Goal: Find specific page/section: Find specific page/section

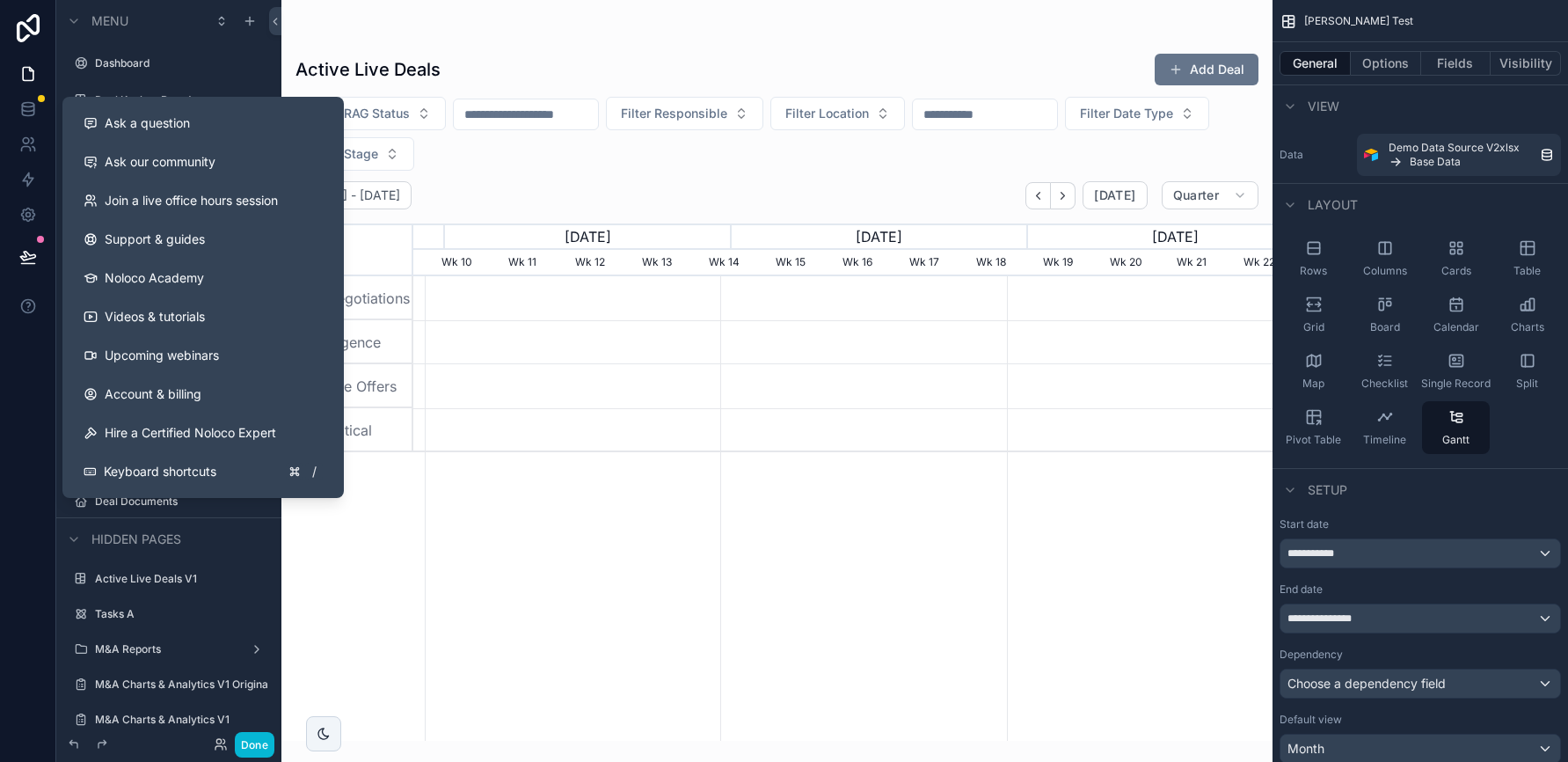
scroll to position [362, 0]
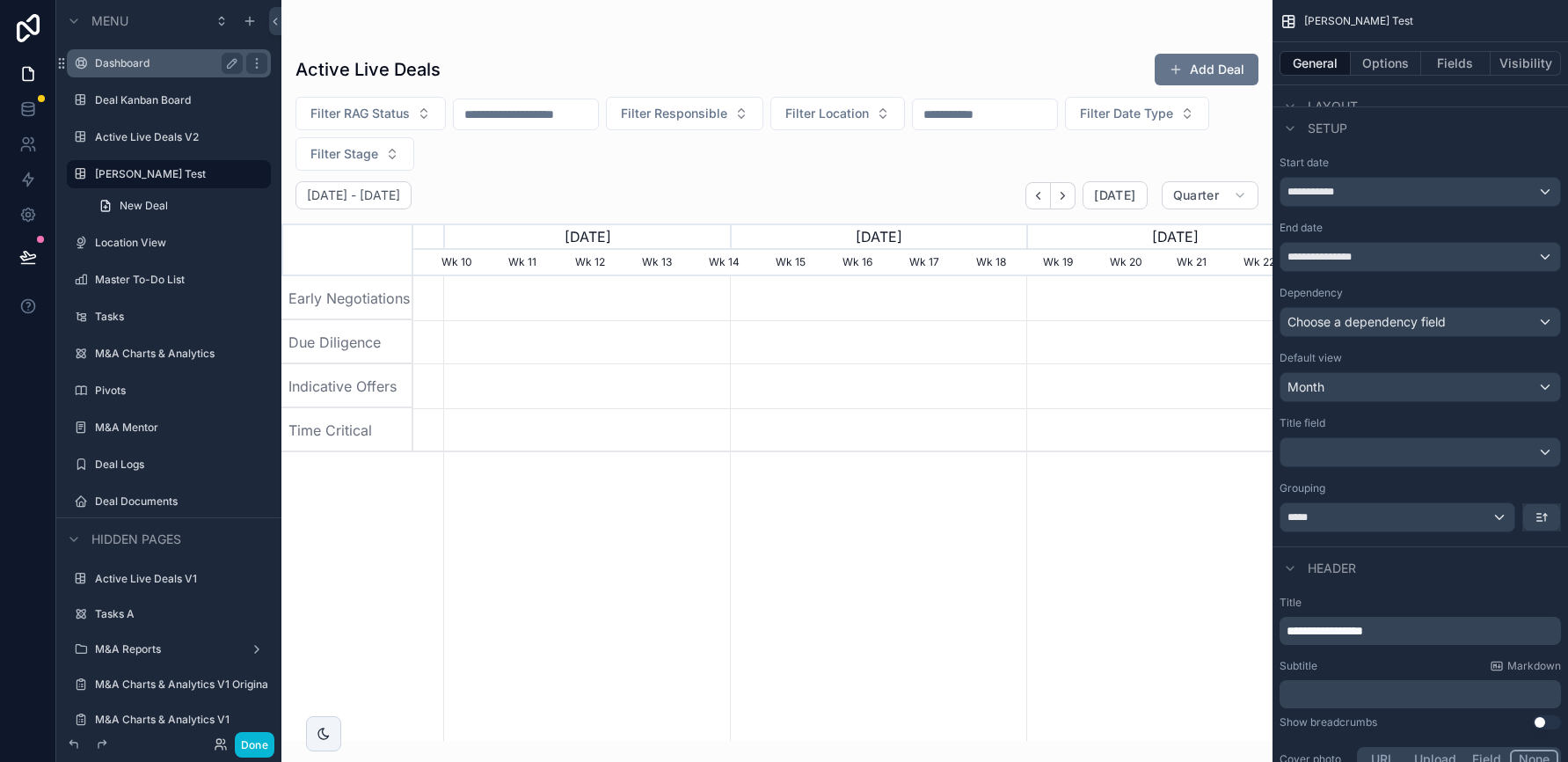
click at [132, 62] on label "Dashboard" at bounding box center [165, 63] width 141 height 14
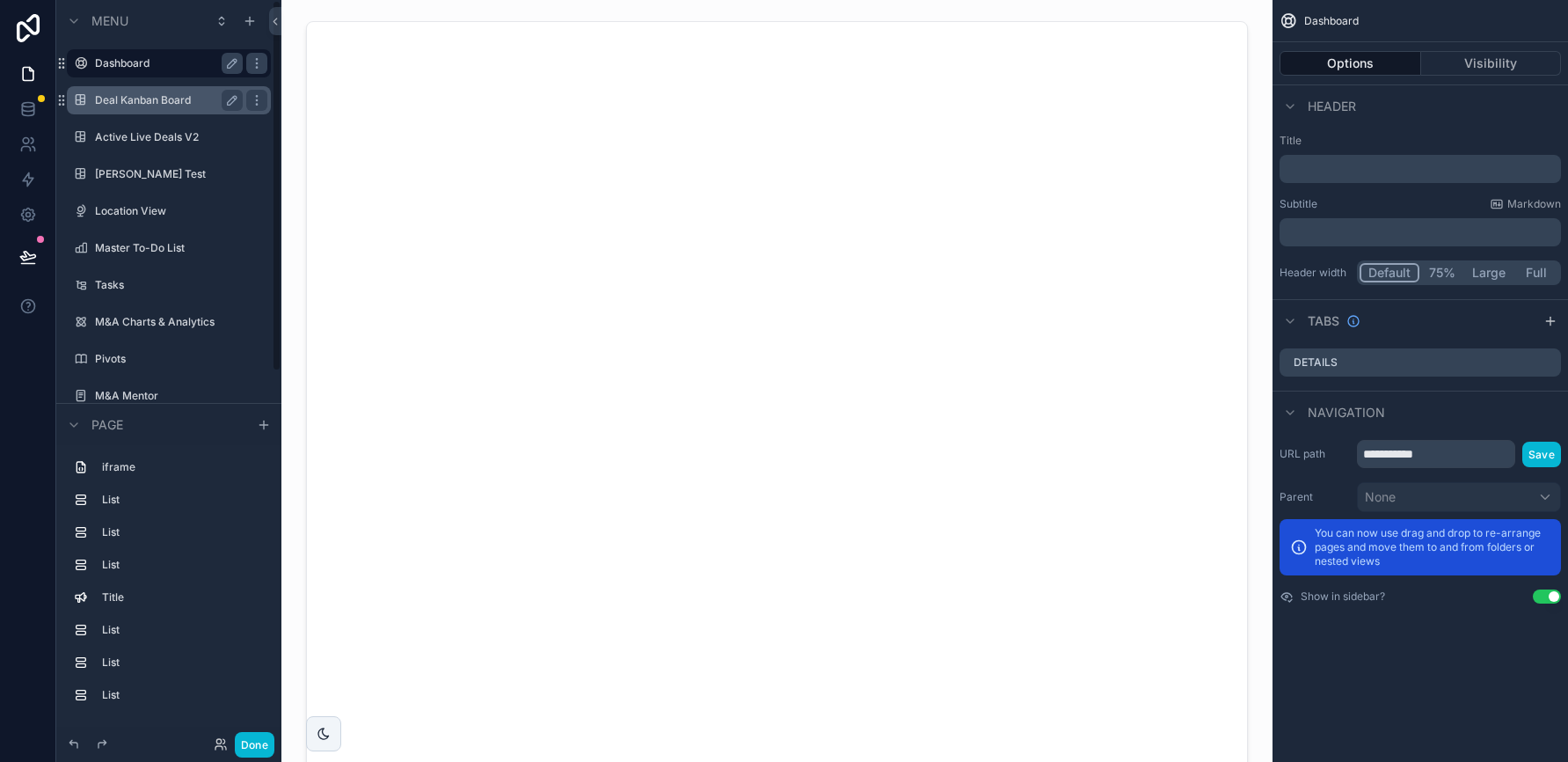
click at [140, 98] on label "Deal Kanban Board" at bounding box center [165, 100] width 141 height 14
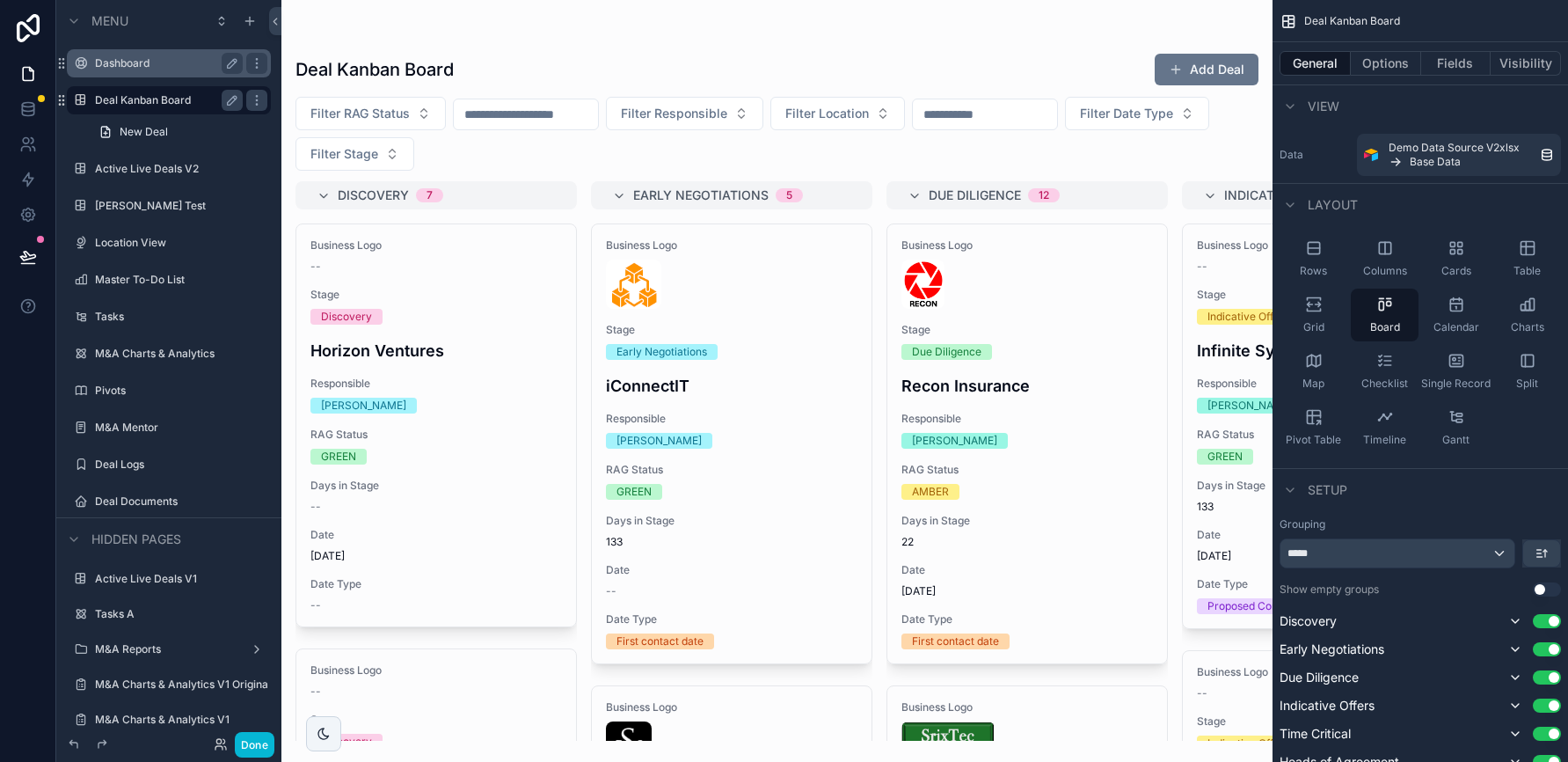
click at [30, 253] on icon at bounding box center [27, 257] width 18 height 18
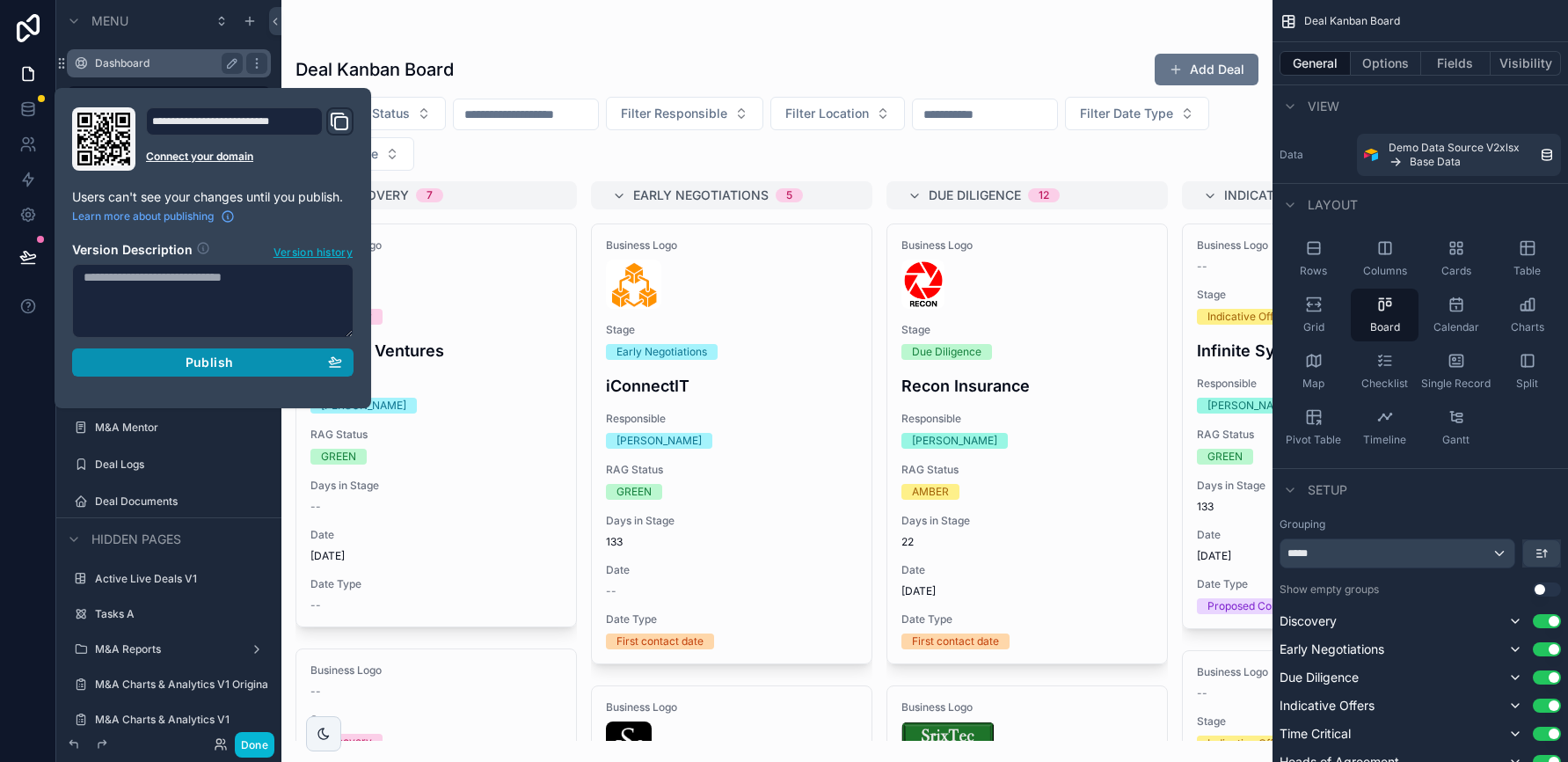
click at [228, 364] on span "Publish" at bounding box center [210, 362] width 47 height 16
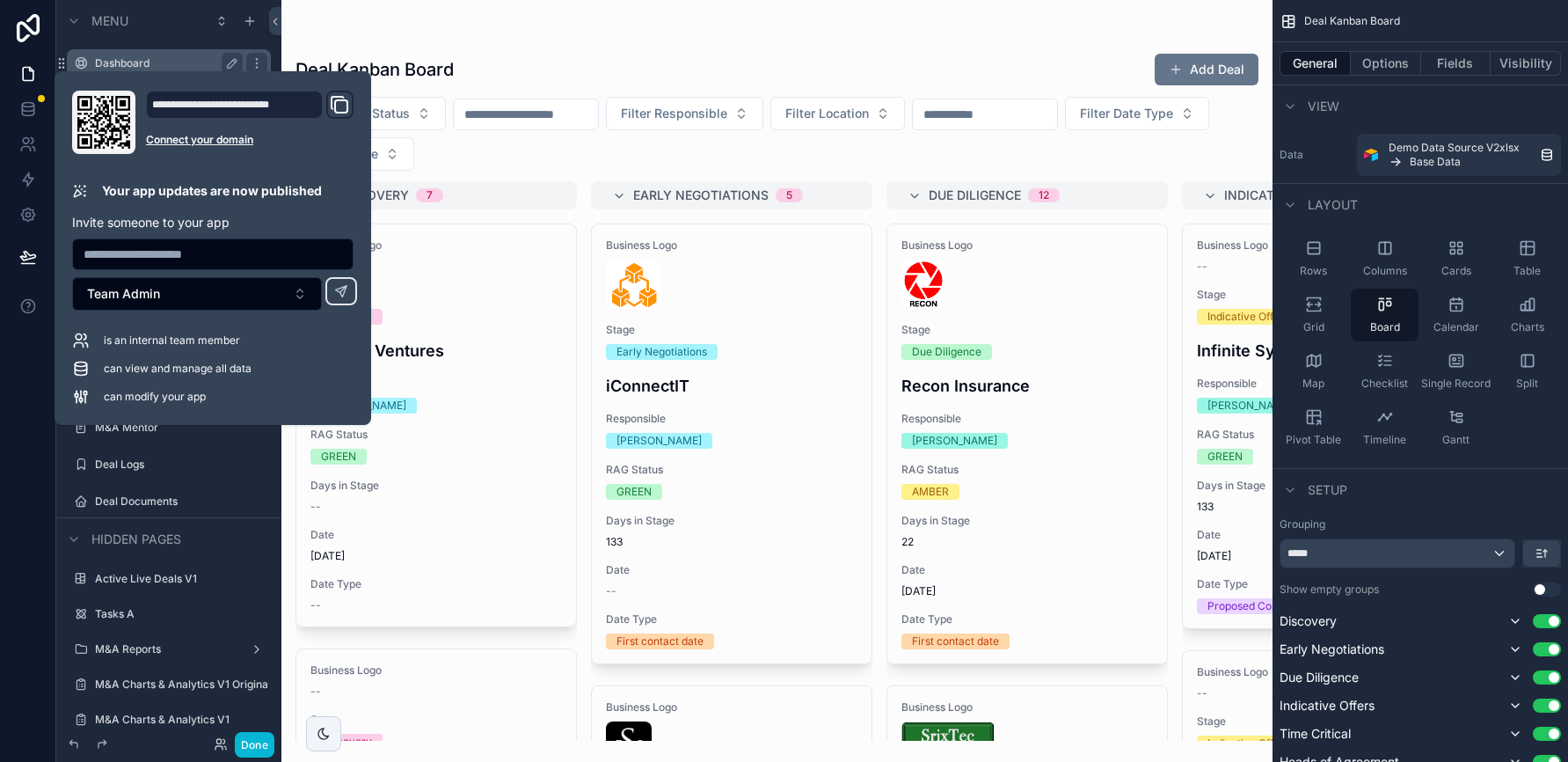
click at [643, 51] on div "scrollable content" at bounding box center [777, 381] width 991 height 762
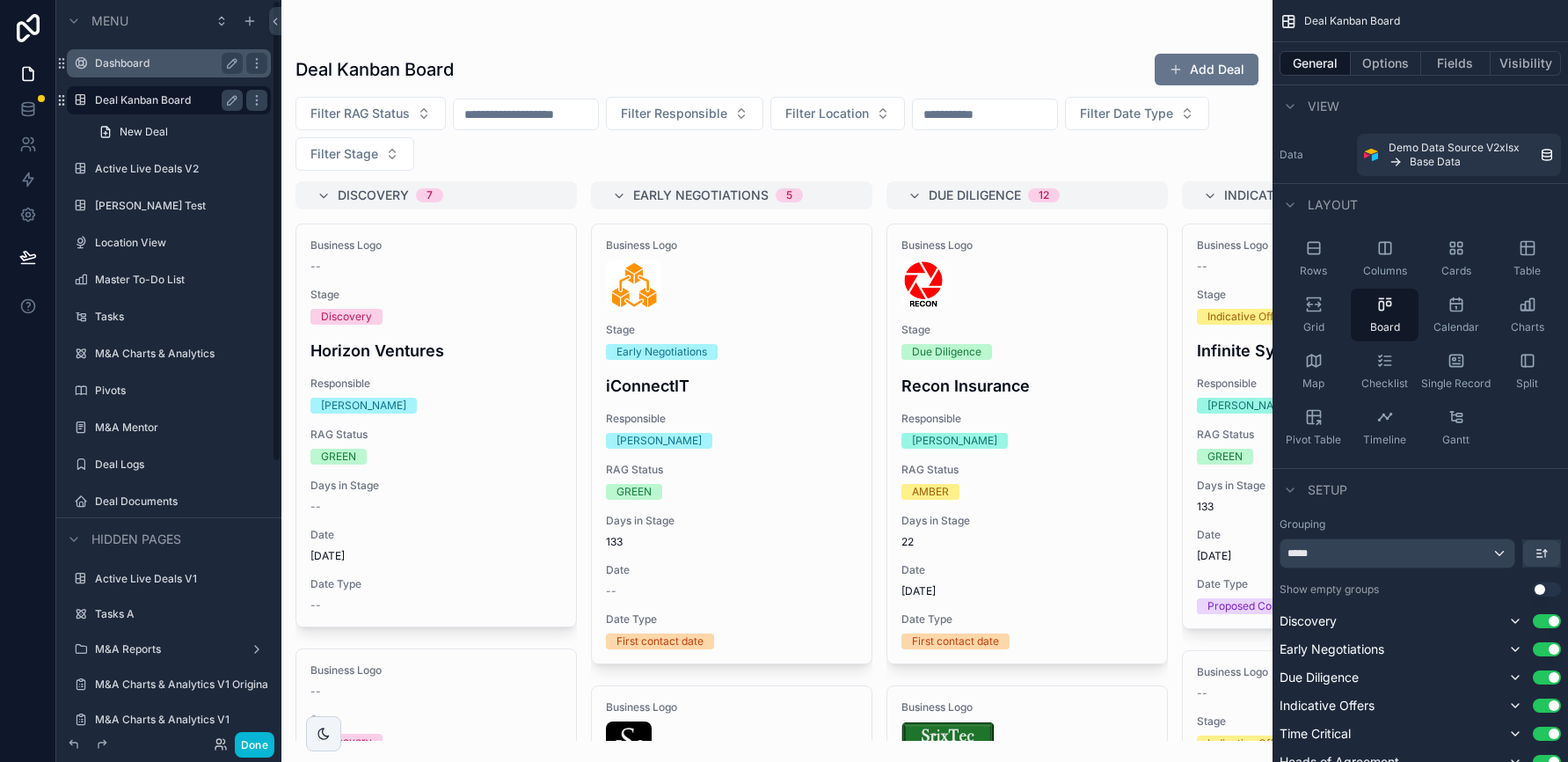
click at [144, 97] on label "Deal Kanban Board" at bounding box center [165, 100] width 141 height 14
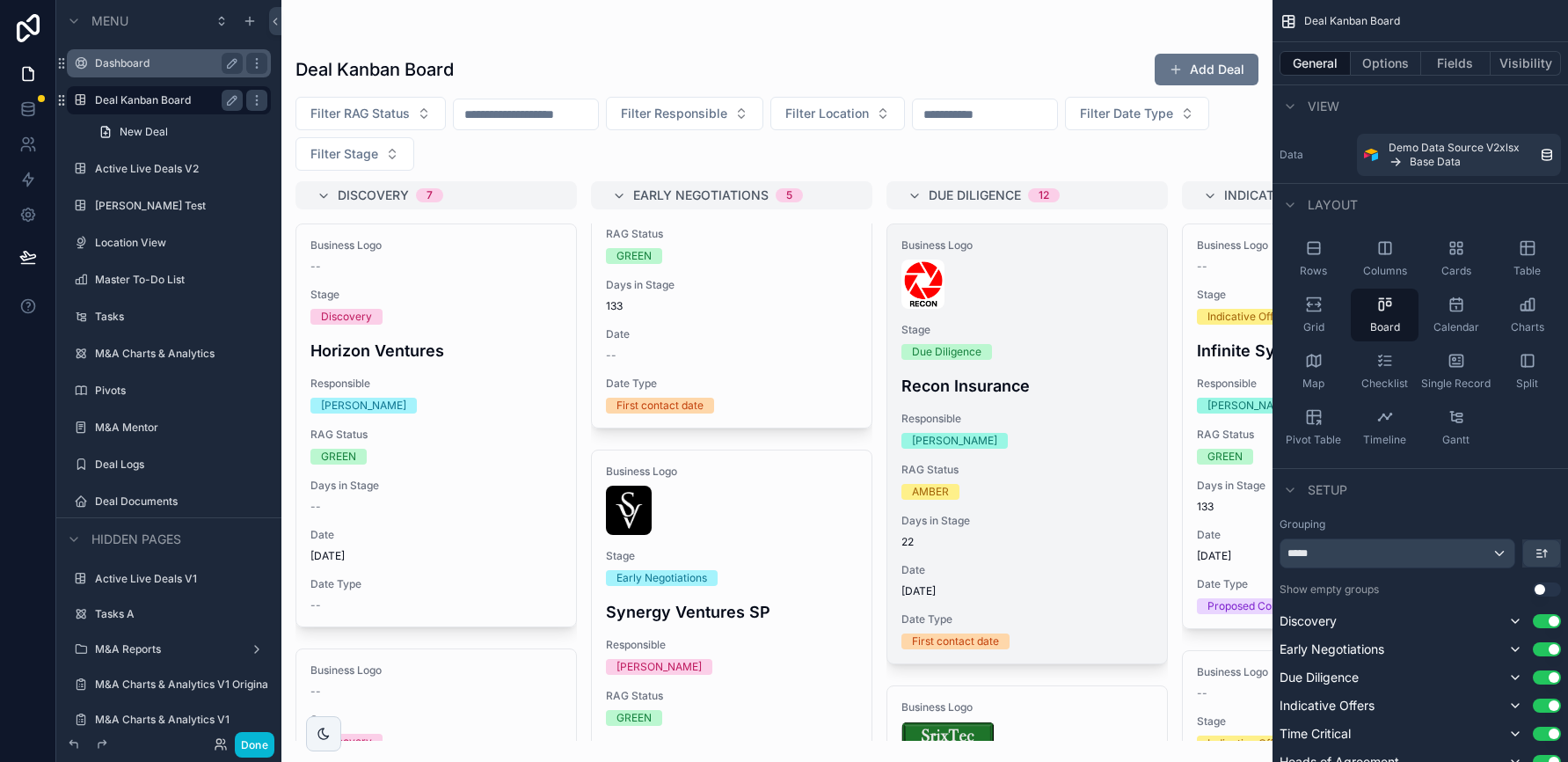
scroll to position [239, 0]
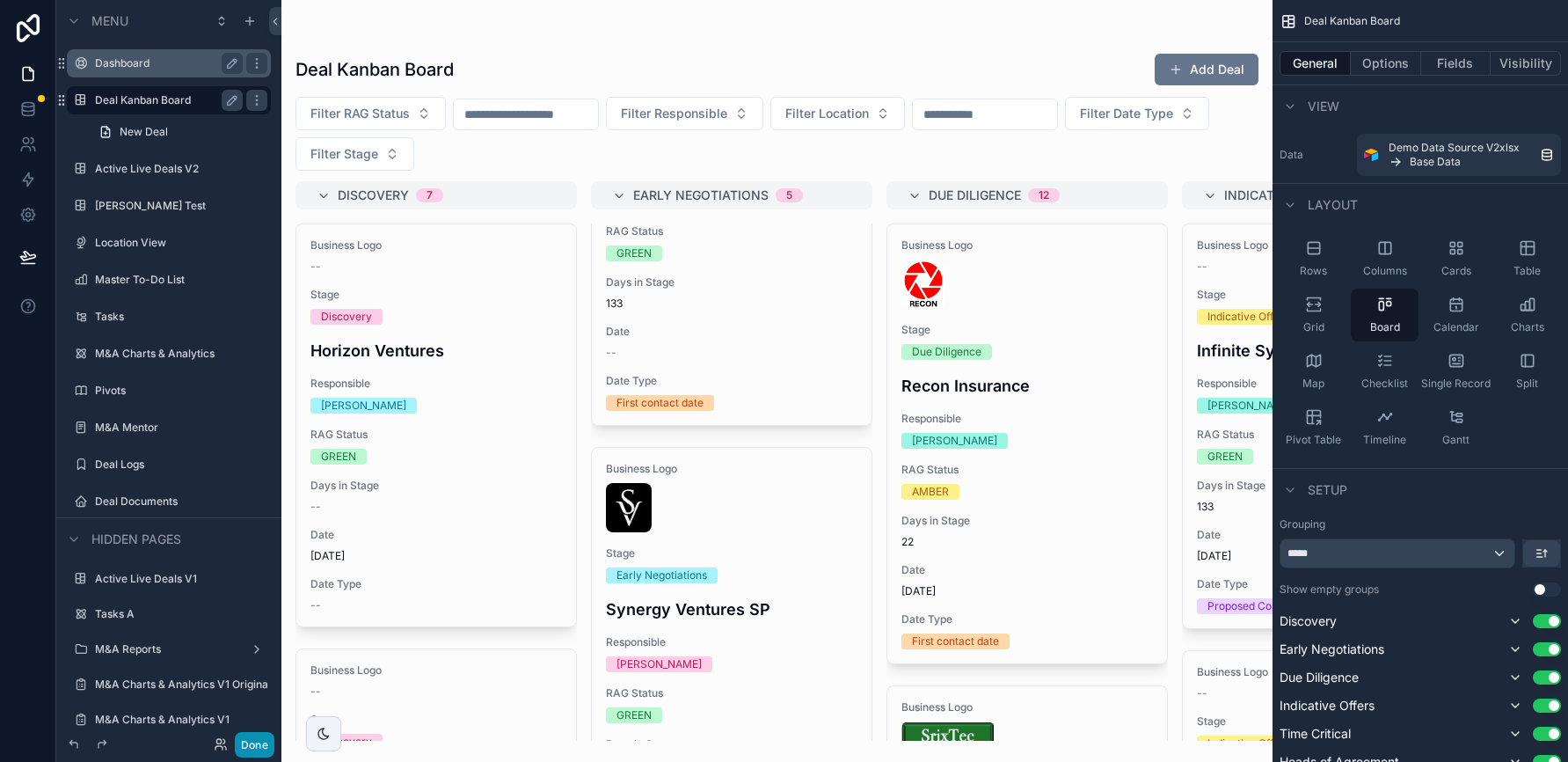
click at [264, 742] on button "Done" at bounding box center [255, 744] width 40 height 25
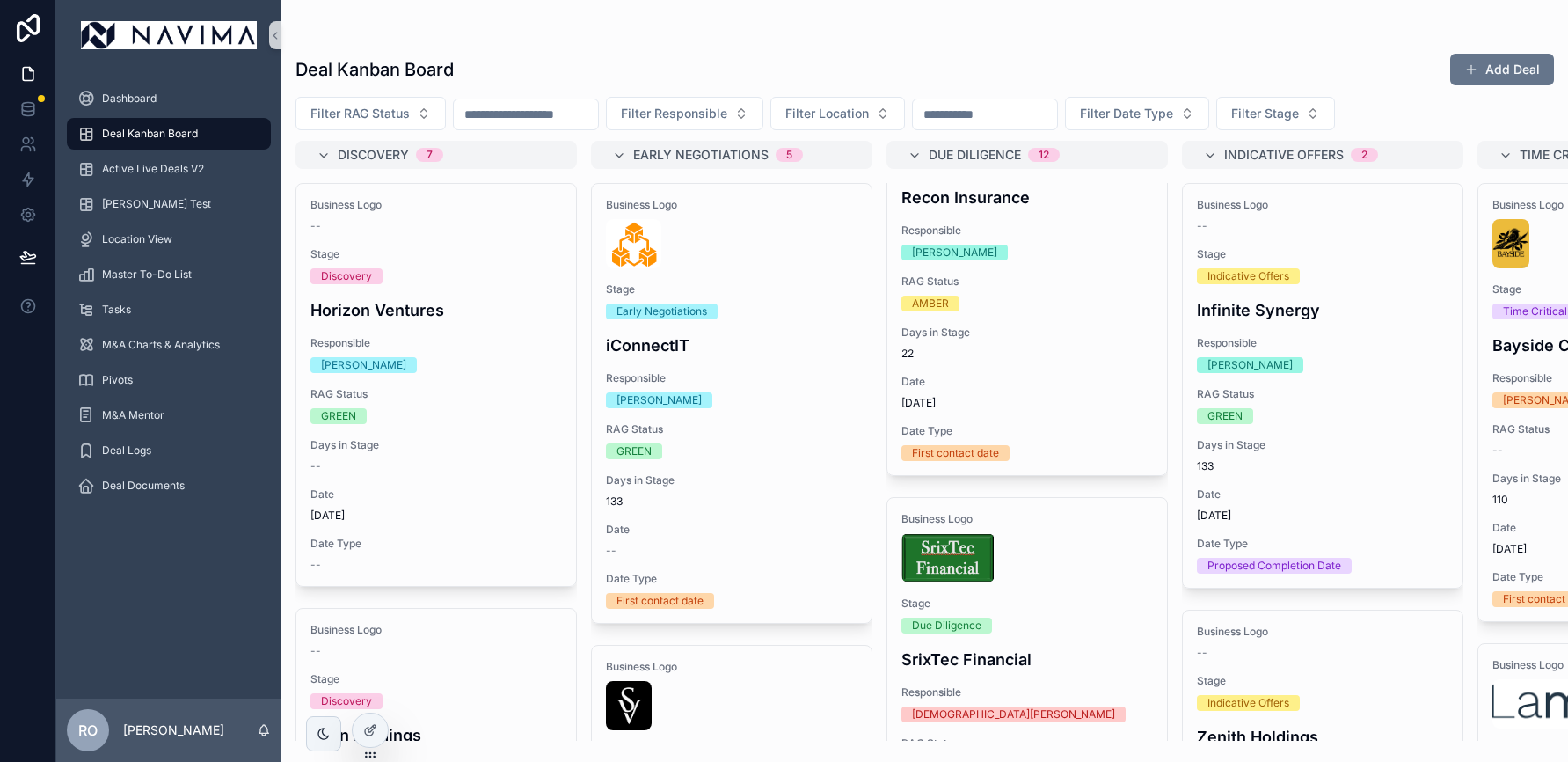
scroll to position [148, 0]
click at [516, 113] on input "scrollable content" at bounding box center [526, 114] width 144 height 25
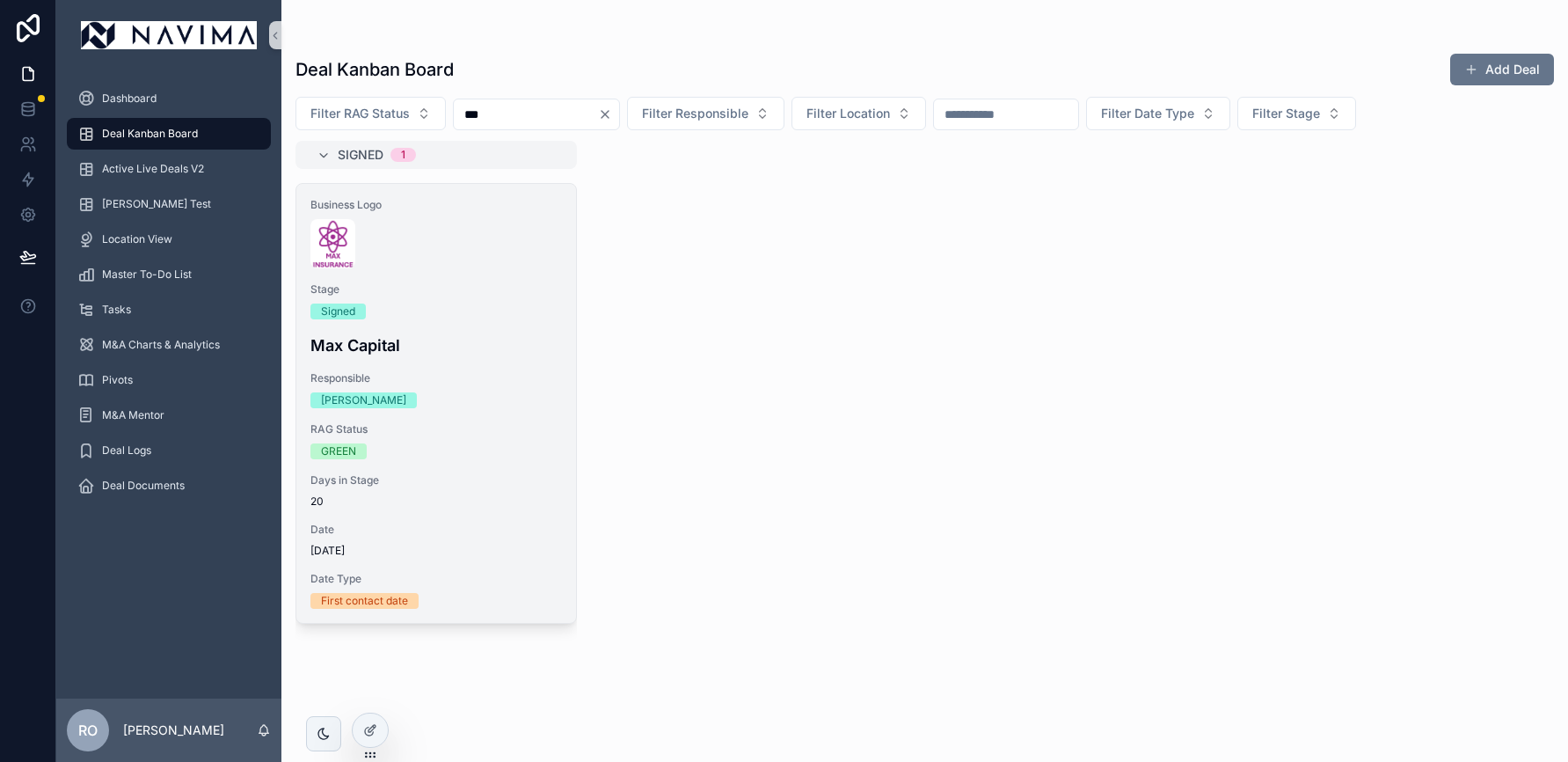
type input "***"
click at [418, 259] on div "scrollable content" at bounding box center [436, 244] width 251 height 49
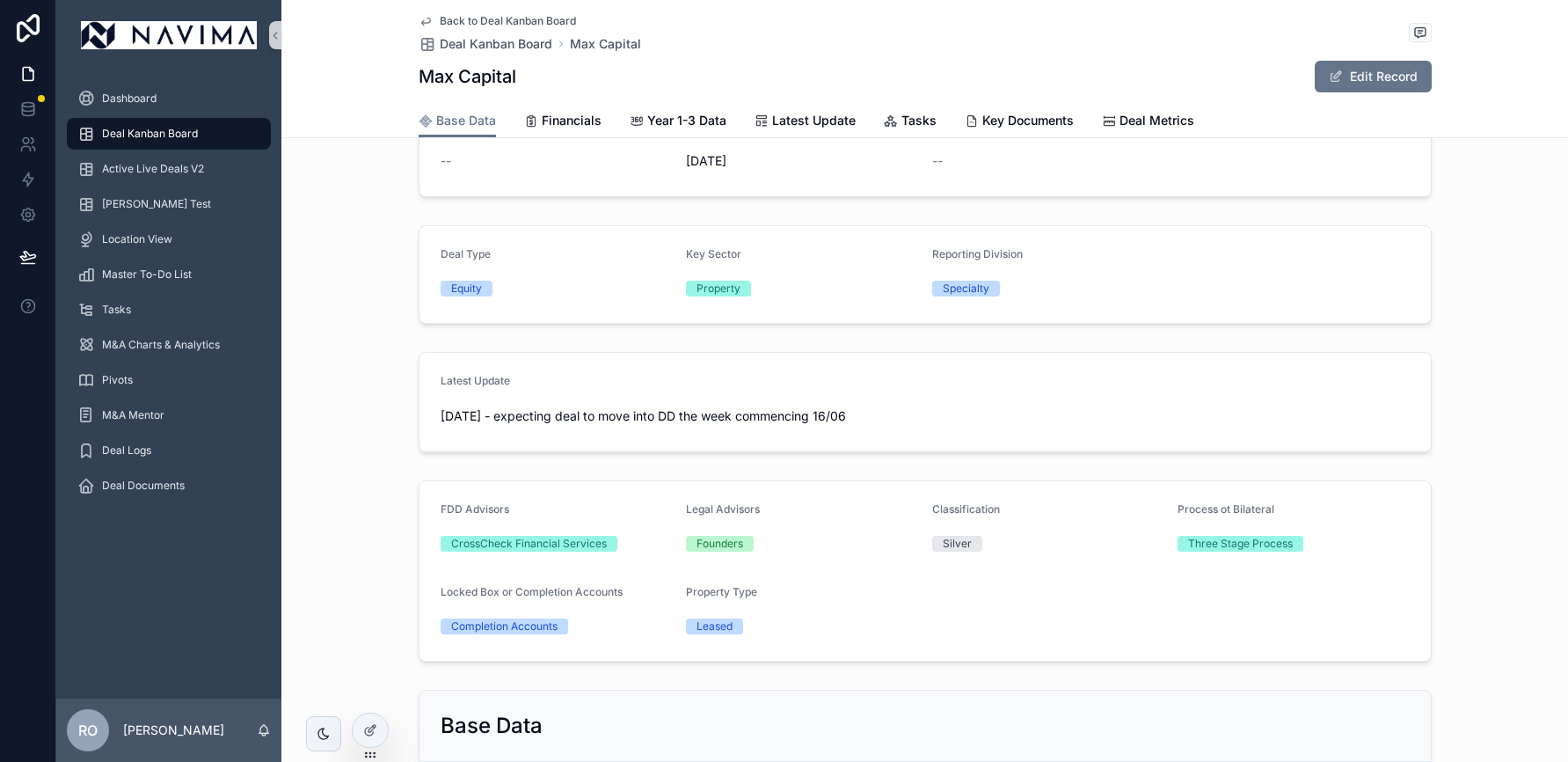
scroll to position [980, 0]
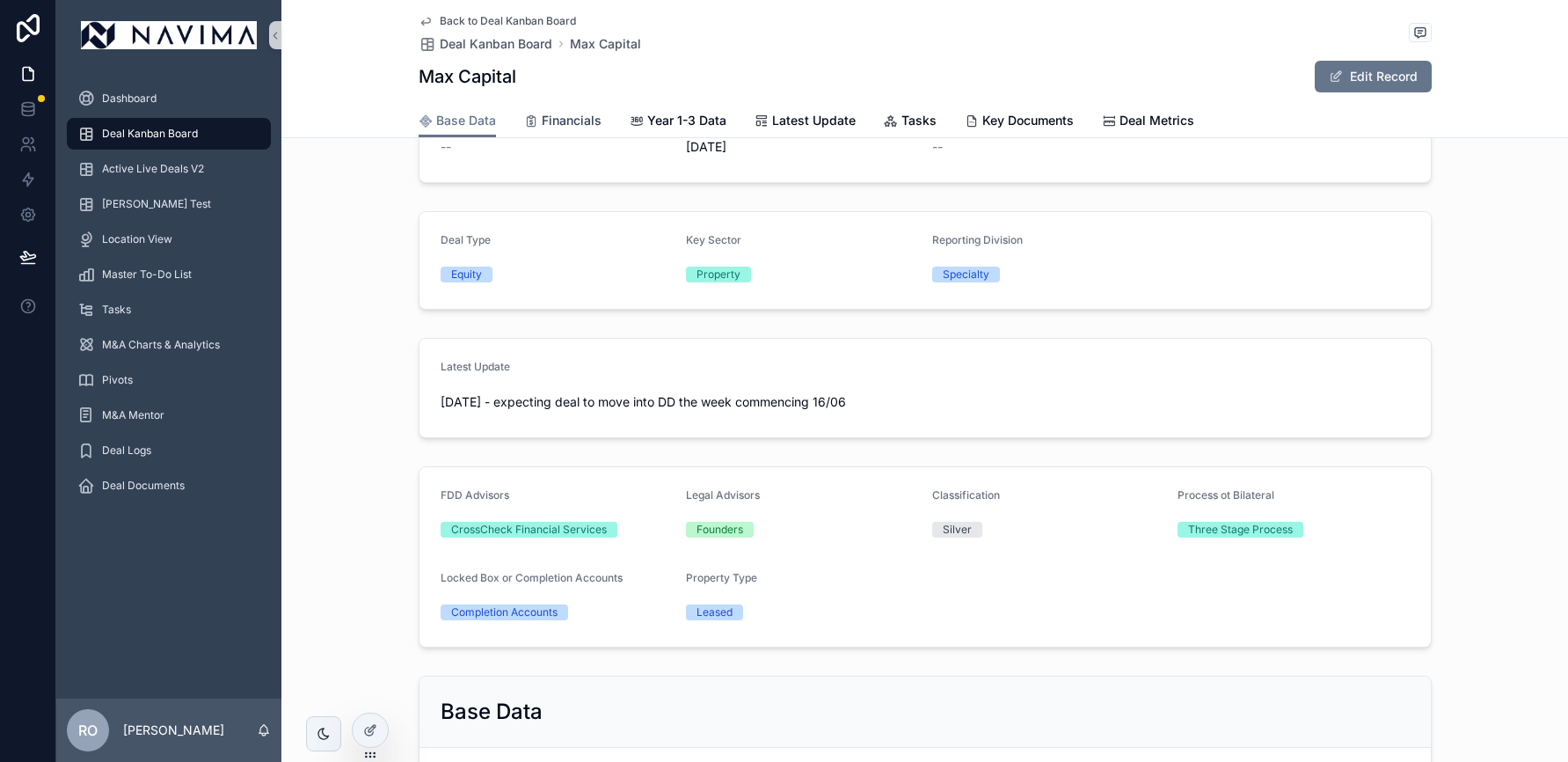
click at [556, 116] on span "Financials" at bounding box center [571, 120] width 59 height 18
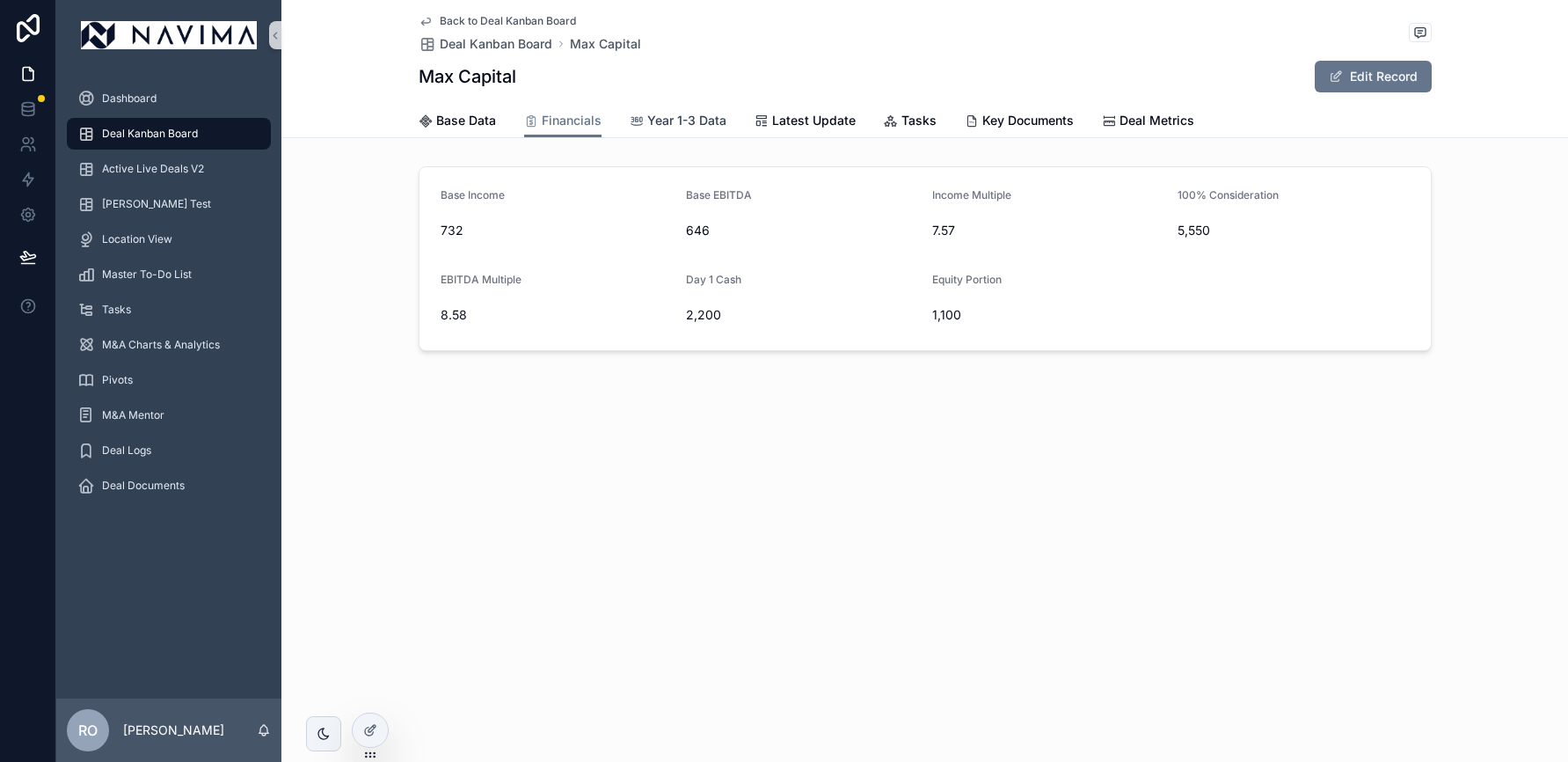
click at [664, 123] on span "Year 1-3 Data" at bounding box center [687, 120] width 79 height 18
click at [811, 123] on span "Latest Update" at bounding box center [814, 120] width 84 height 18
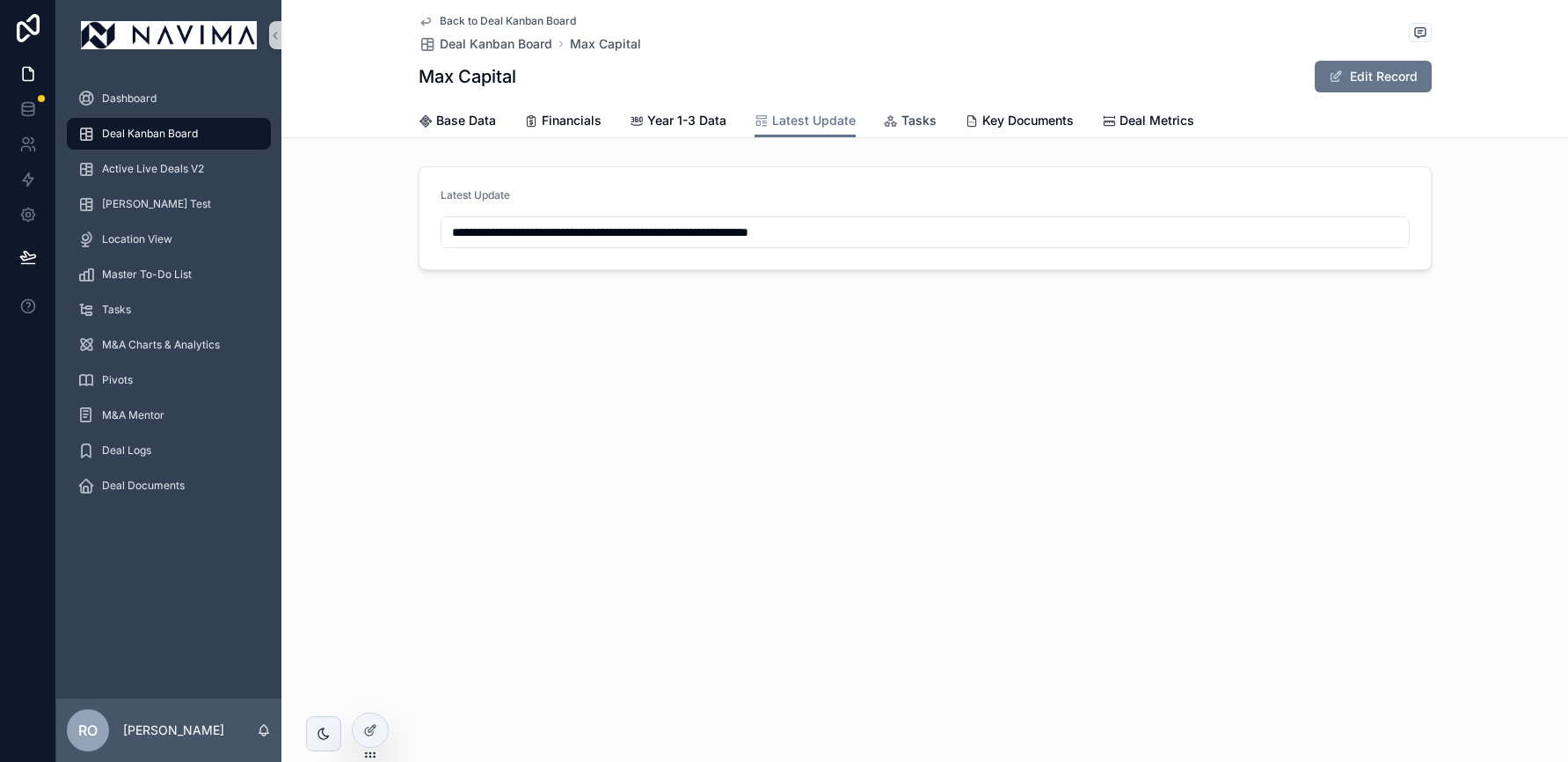
click at [914, 118] on span "Tasks" at bounding box center [919, 120] width 35 height 18
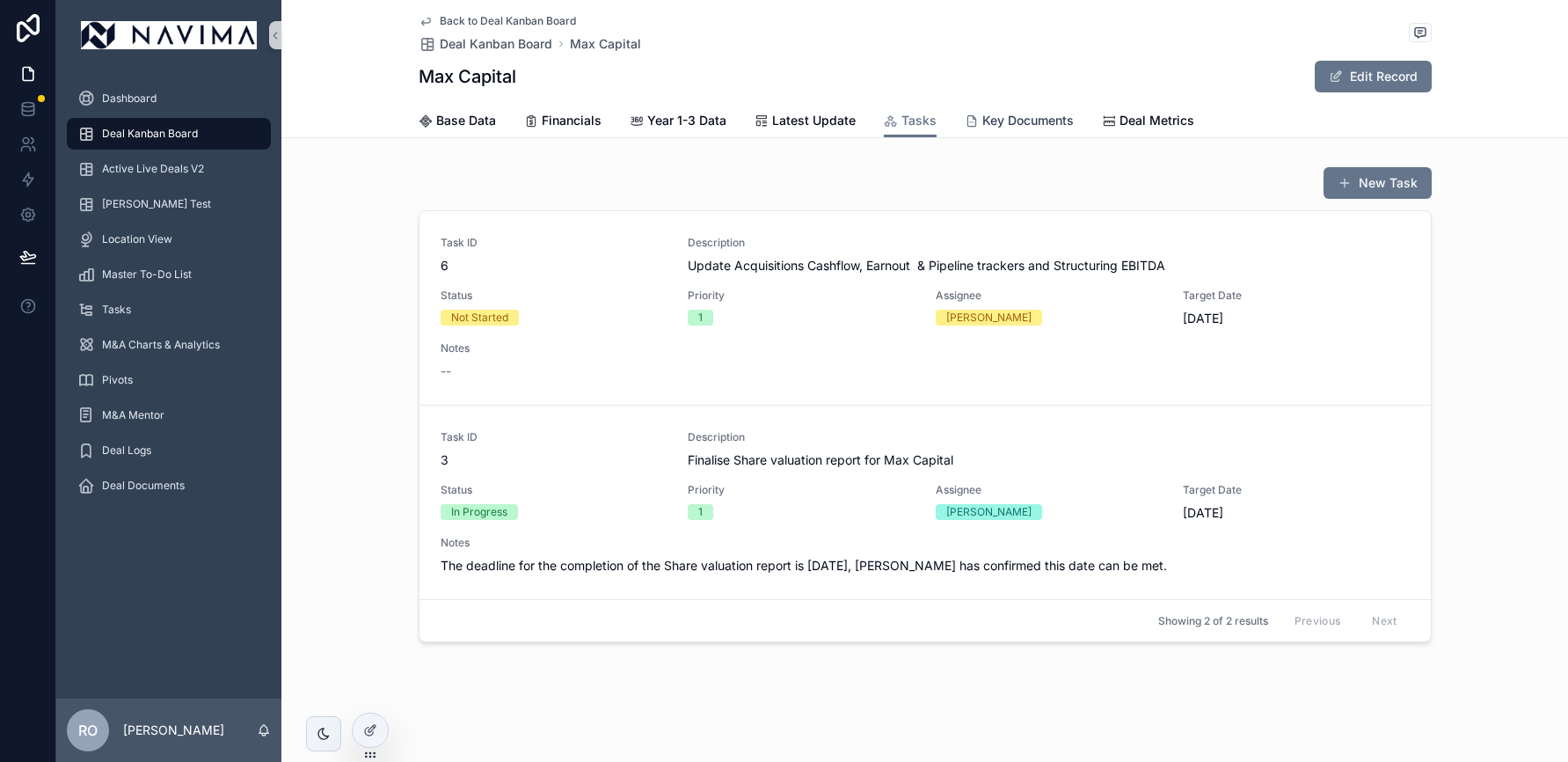
click at [997, 123] on span "Key Documents" at bounding box center [1028, 120] width 92 height 18
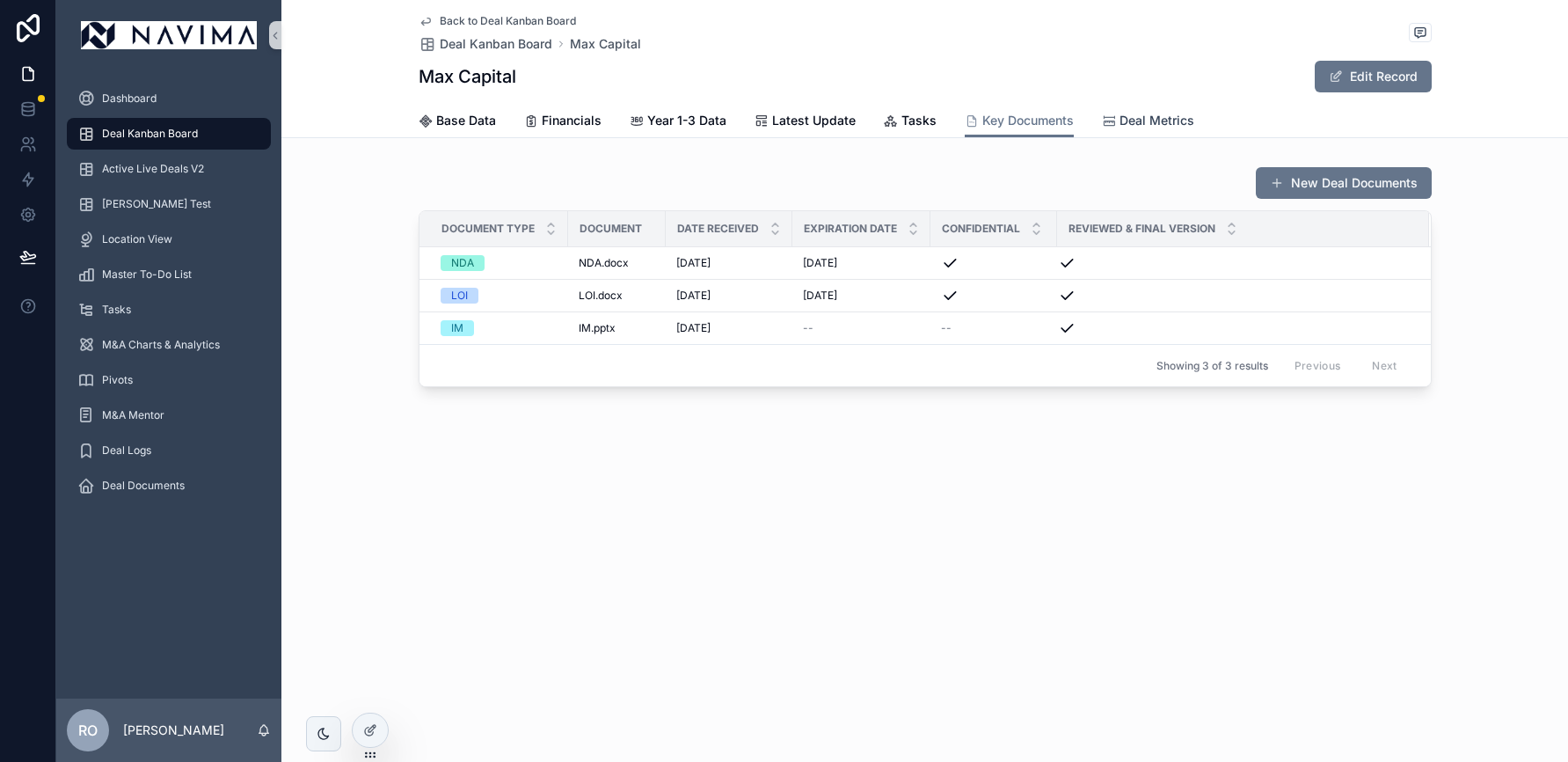
click at [1132, 124] on span "Deal Metrics" at bounding box center [1156, 120] width 75 height 18
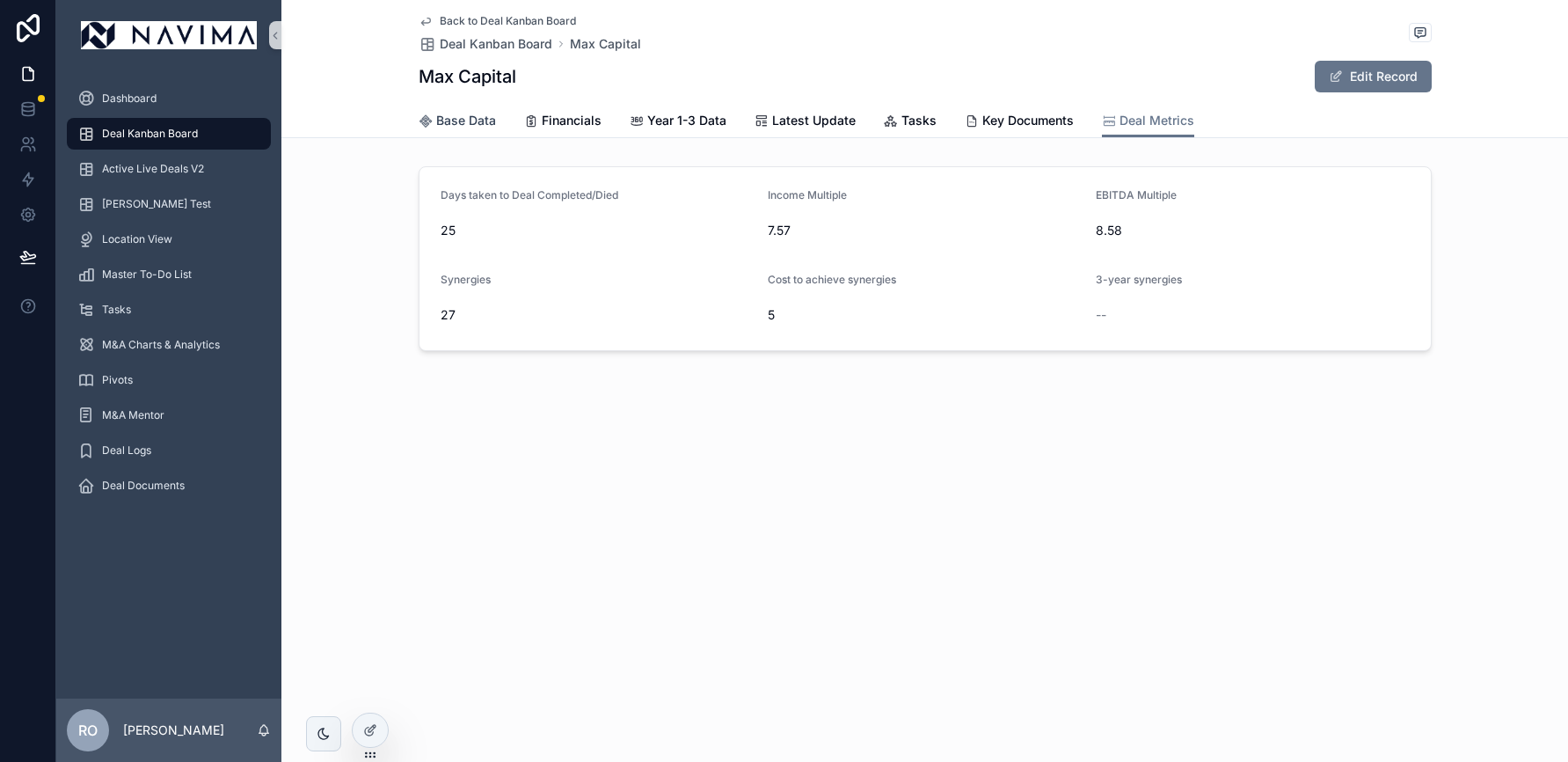
click at [466, 122] on span "Base Data" at bounding box center [465, 120] width 59 height 18
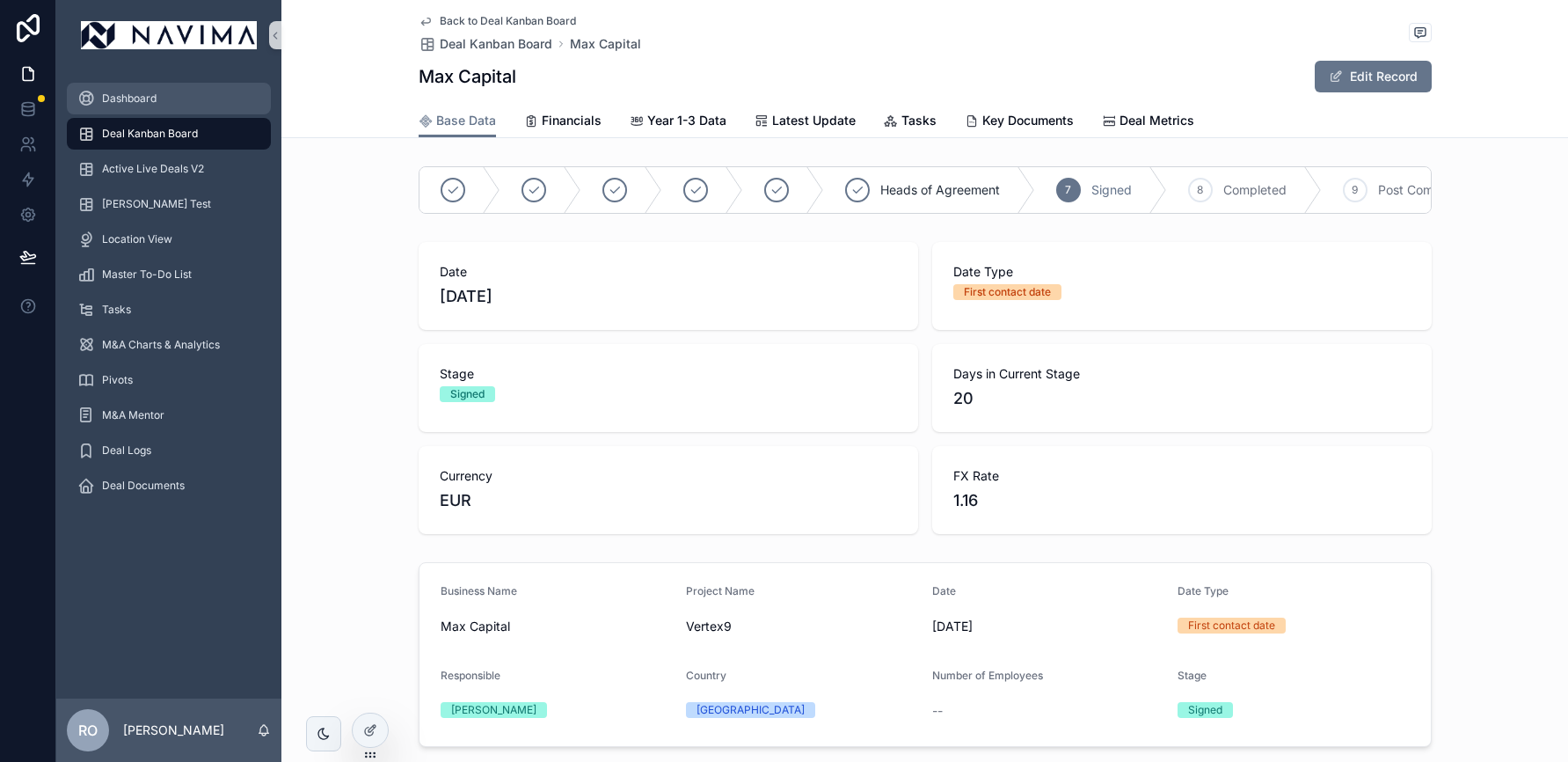
click at [126, 96] on span "Dashboard" at bounding box center [129, 98] width 55 height 14
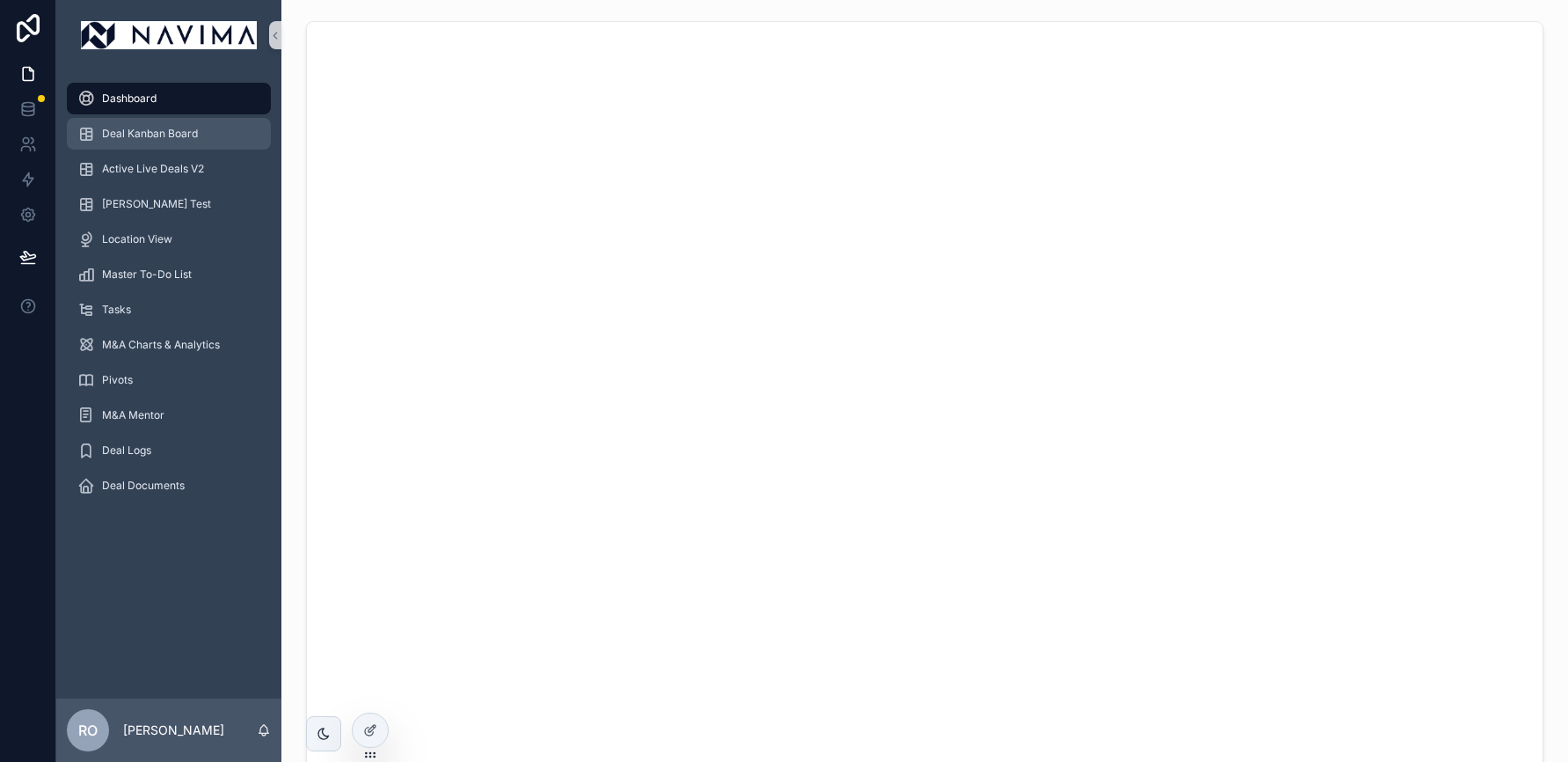
click at [135, 130] on span "Deal Kanban Board" at bounding box center [150, 133] width 96 height 14
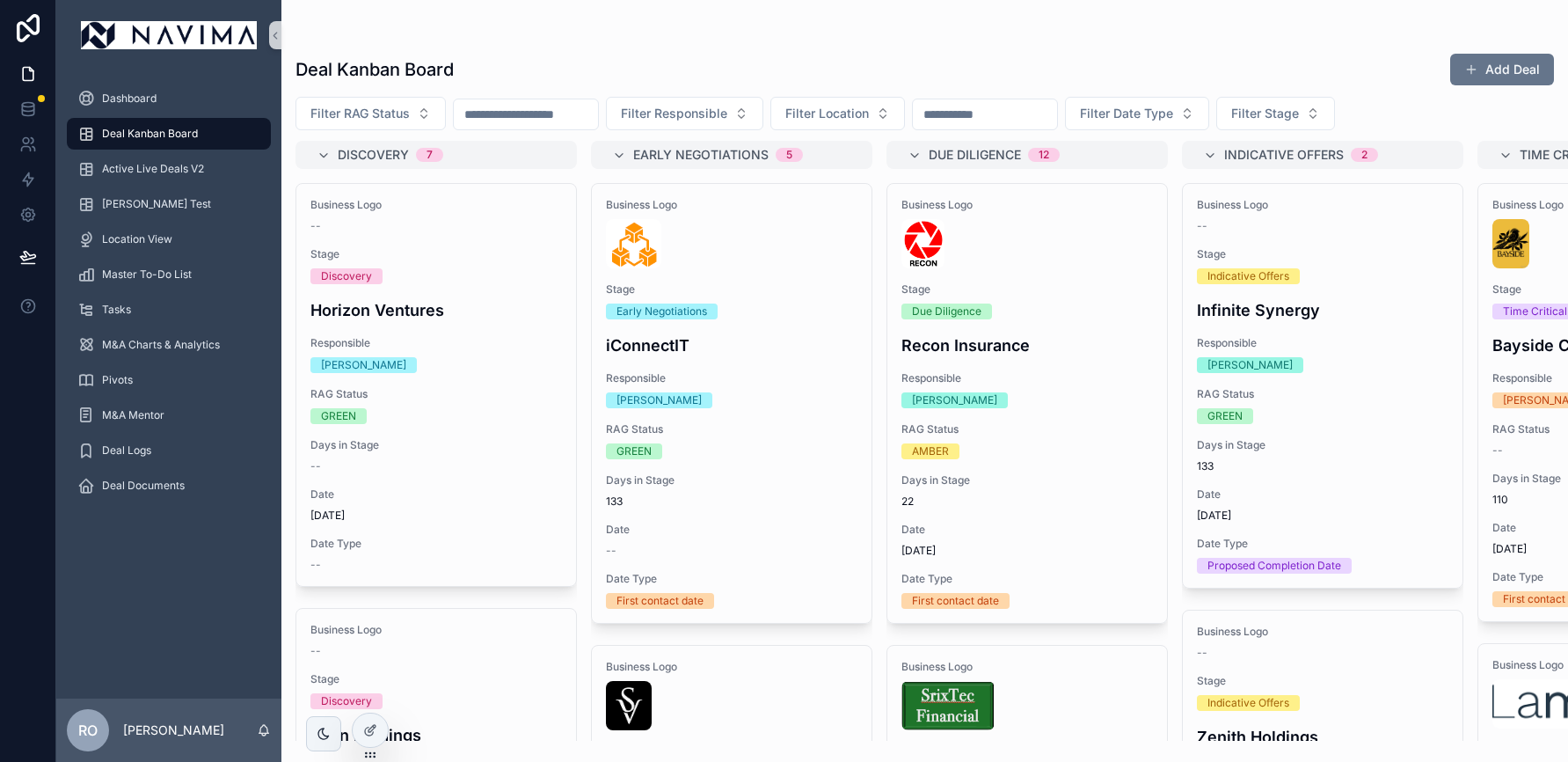
click at [573, 111] on input "scrollable content" at bounding box center [526, 114] width 144 height 25
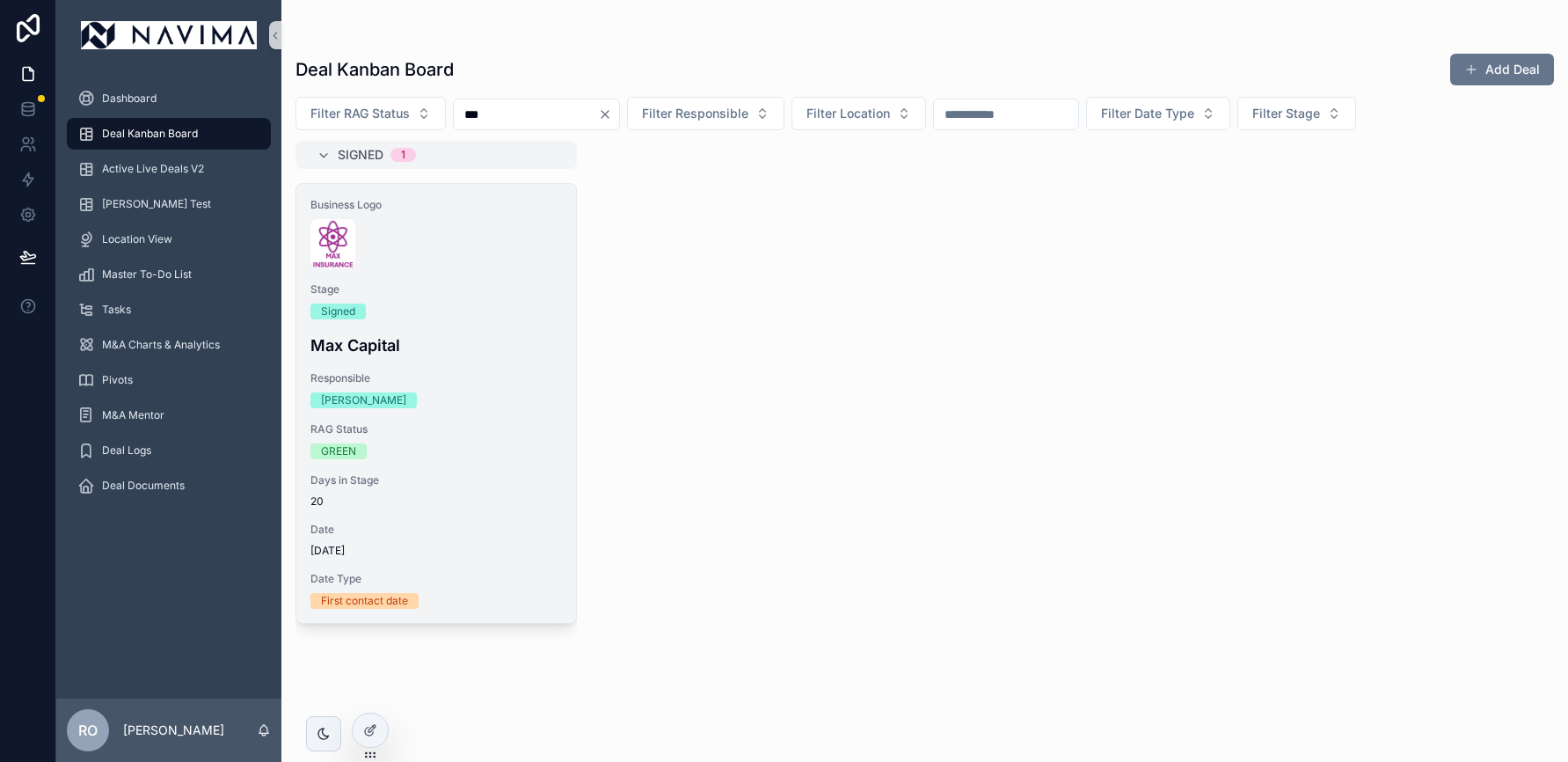
type input "***"
click at [443, 329] on div "Business Logo Stage Signed Max Capital Responsible [PERSON_NAME] RAG Status GRE…" at bounding box center [436, 403] width 279 height 439
